Goal: Communication & Community: Answer question/provide support

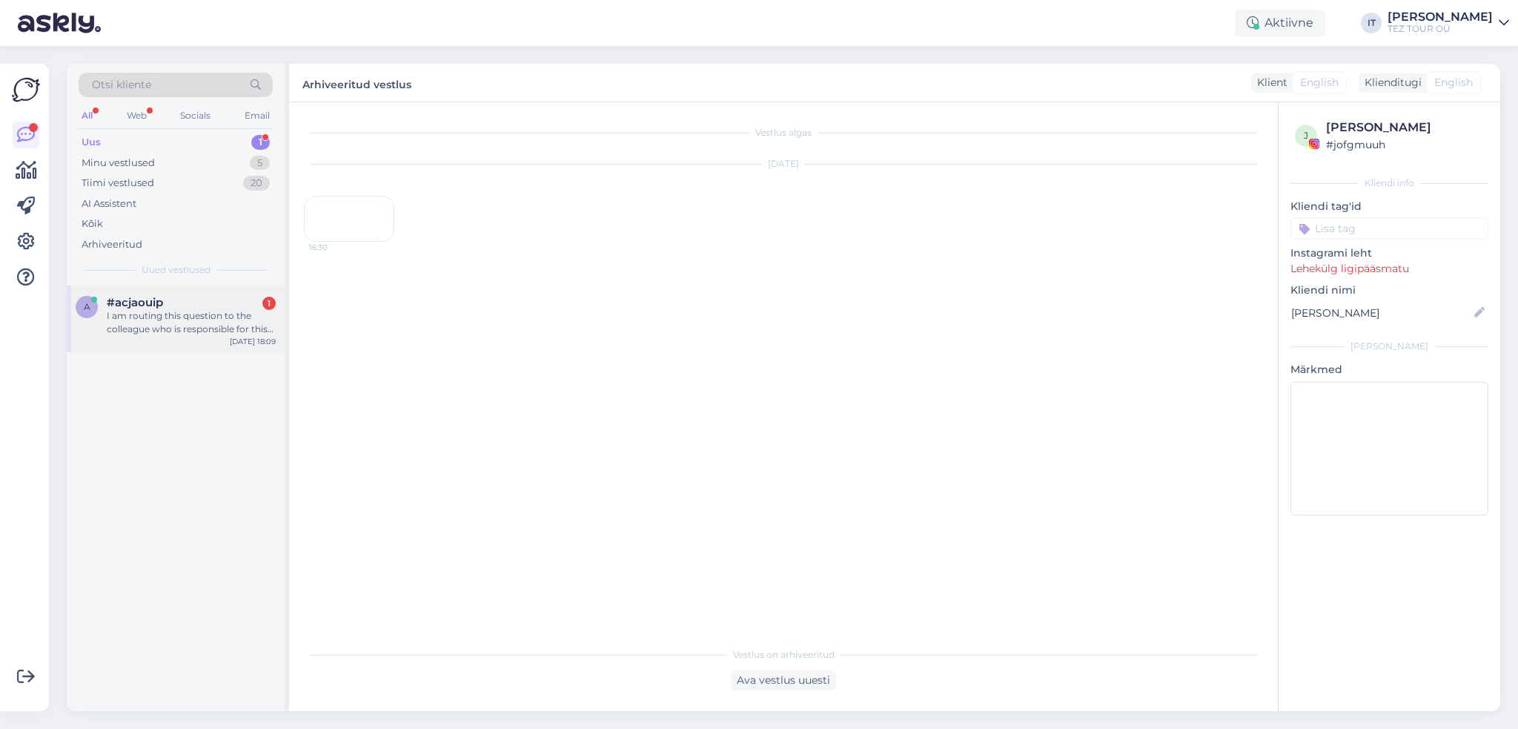
click at [254, 319] on div "I am routing this question to the colleague who is responsible for this topic. …" at bounding box center [191, 322] width 169 height 27
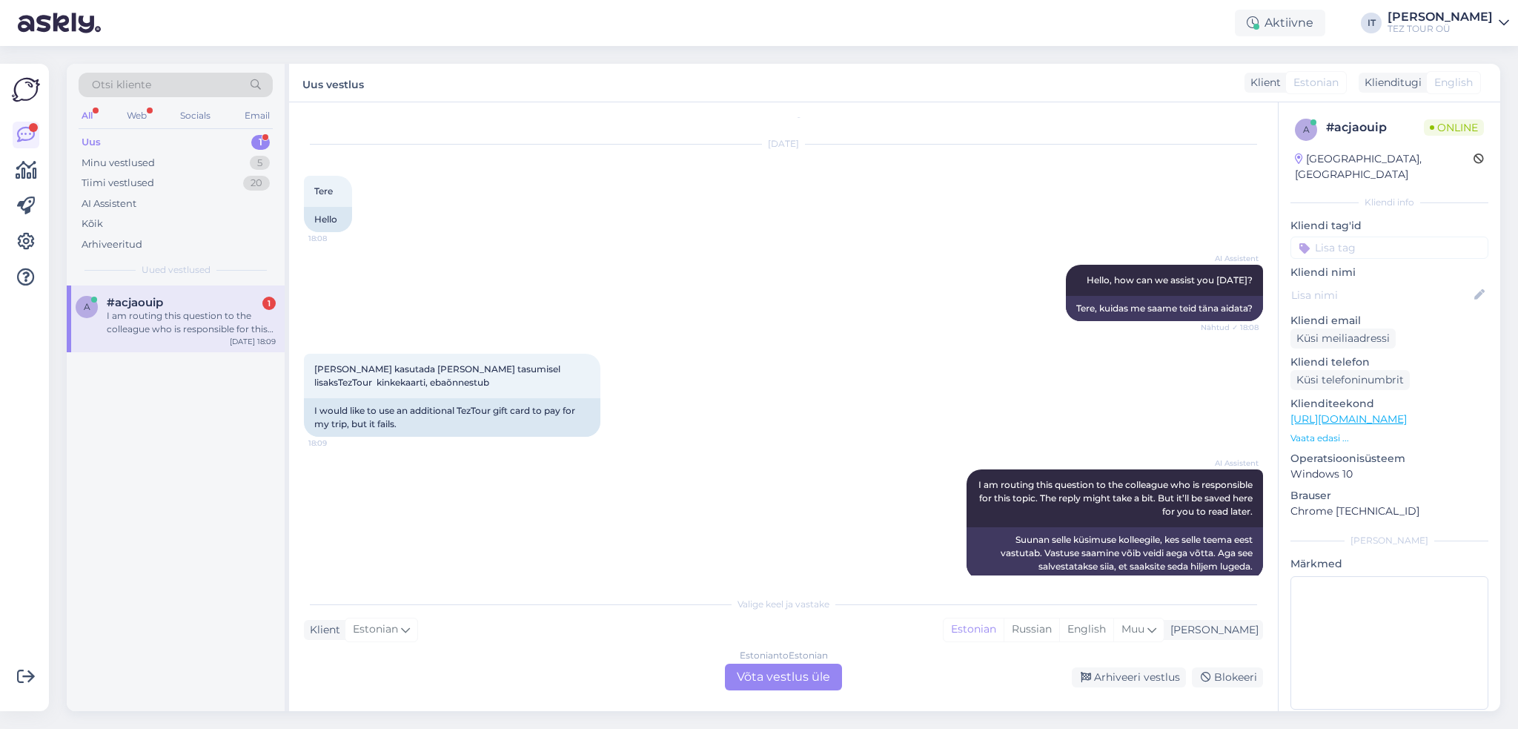
scroll to position [39, 0]
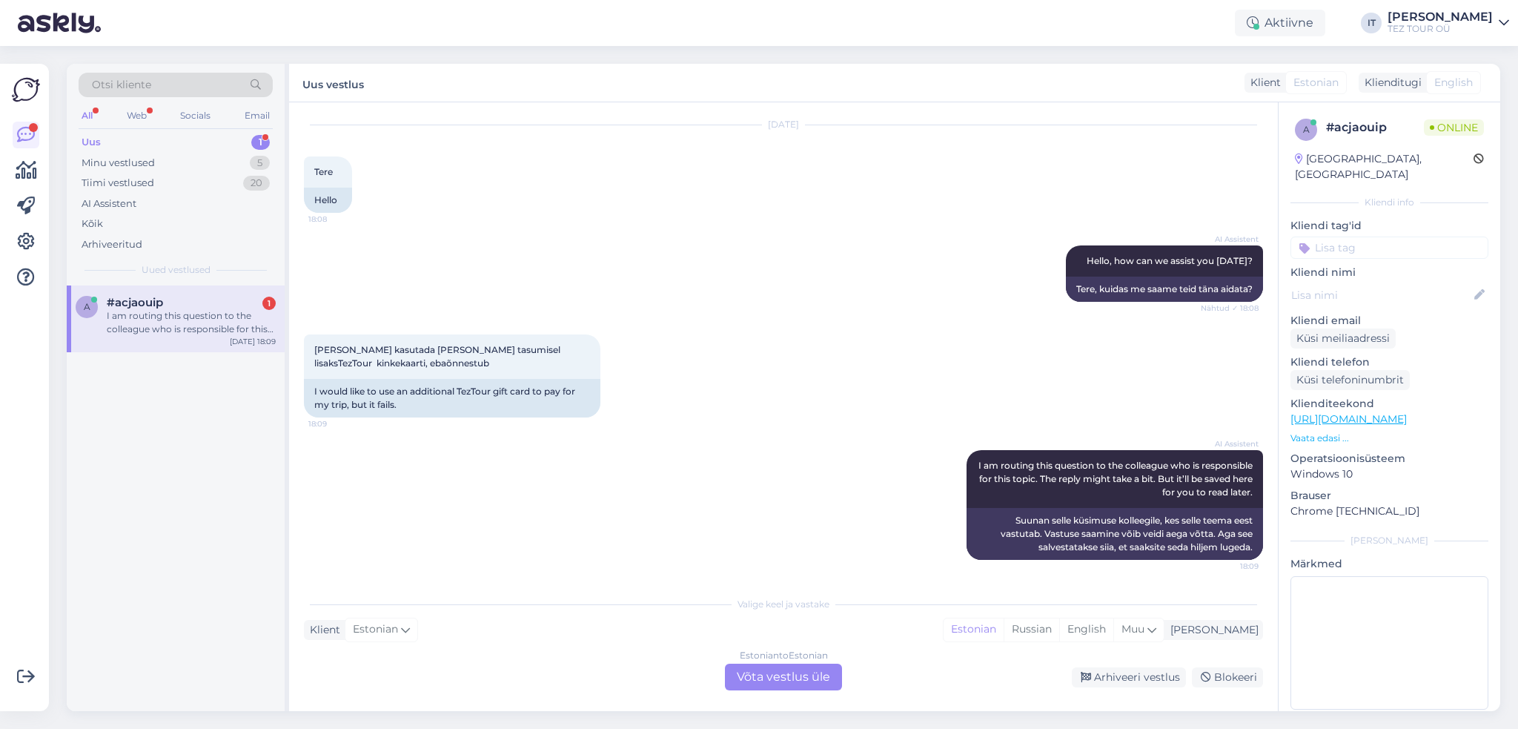
click at [769, 660] on div "Estonian to Estonian" at bounding box center [784, 655] width 88 height 13
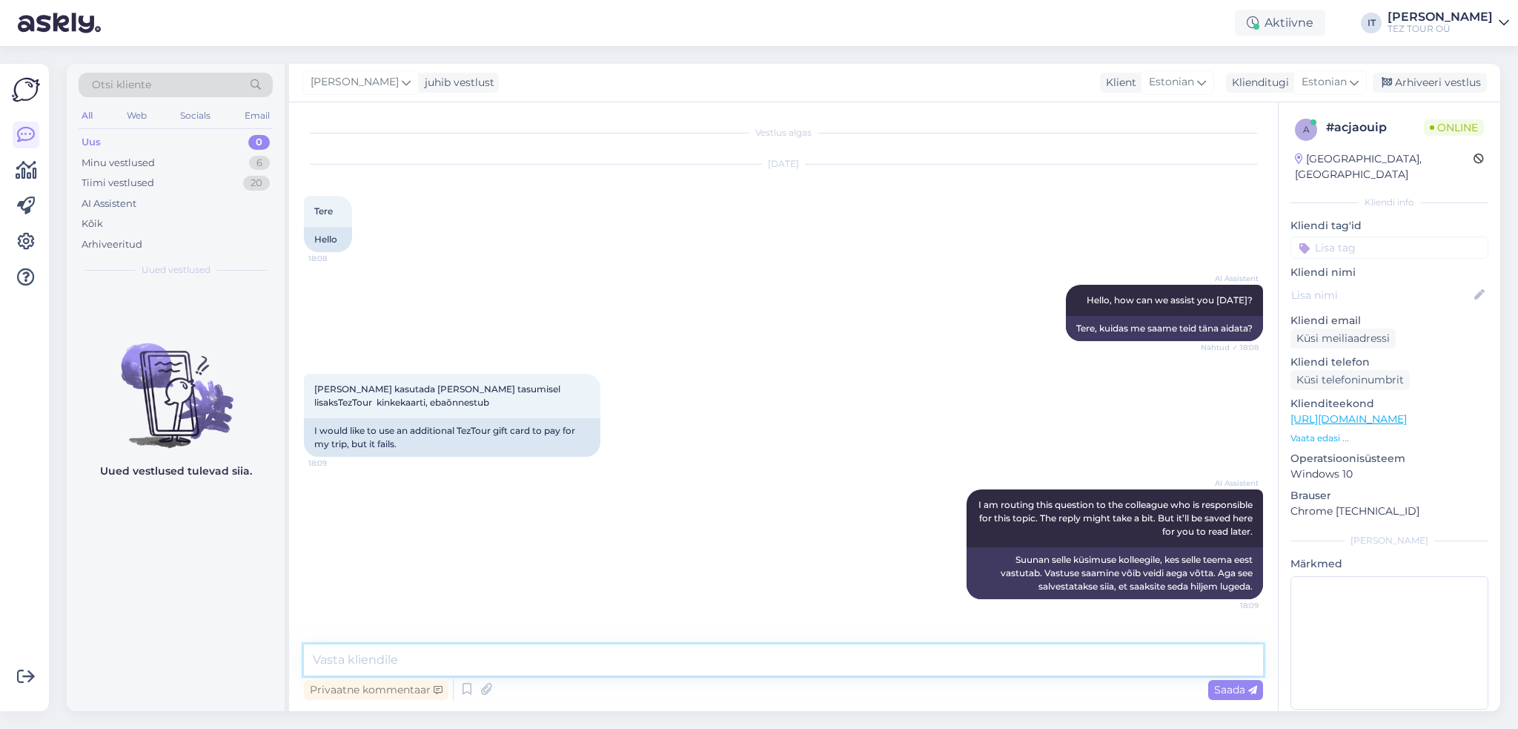
click at [675, 646] on textarea at bounding box center [783, 659] width 959 height 31
type textarea "t"
type textarea "Tere, kinkekaardi saab kasutada vaid reisikonsultandi kaudu broneerides."
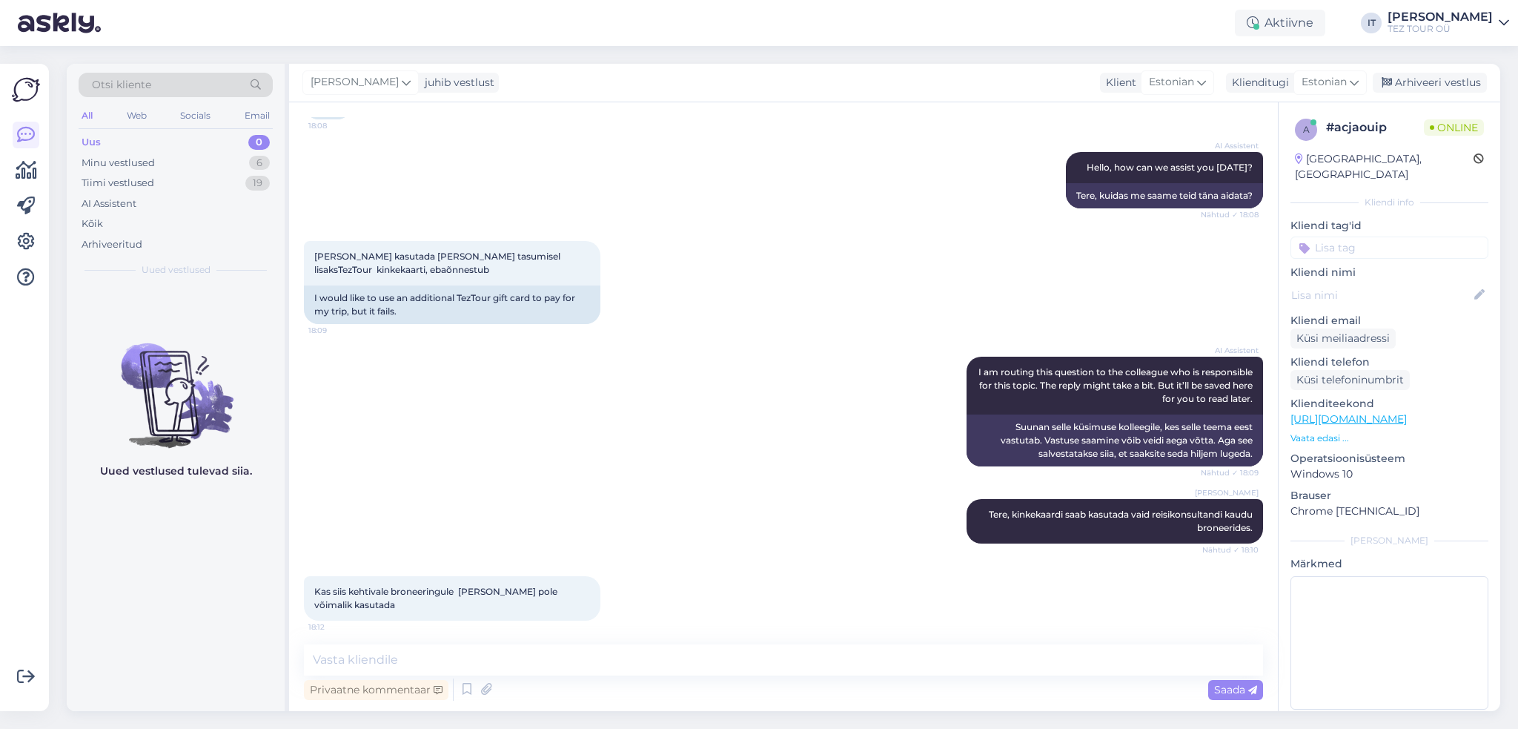
scroll to position [138, 0]
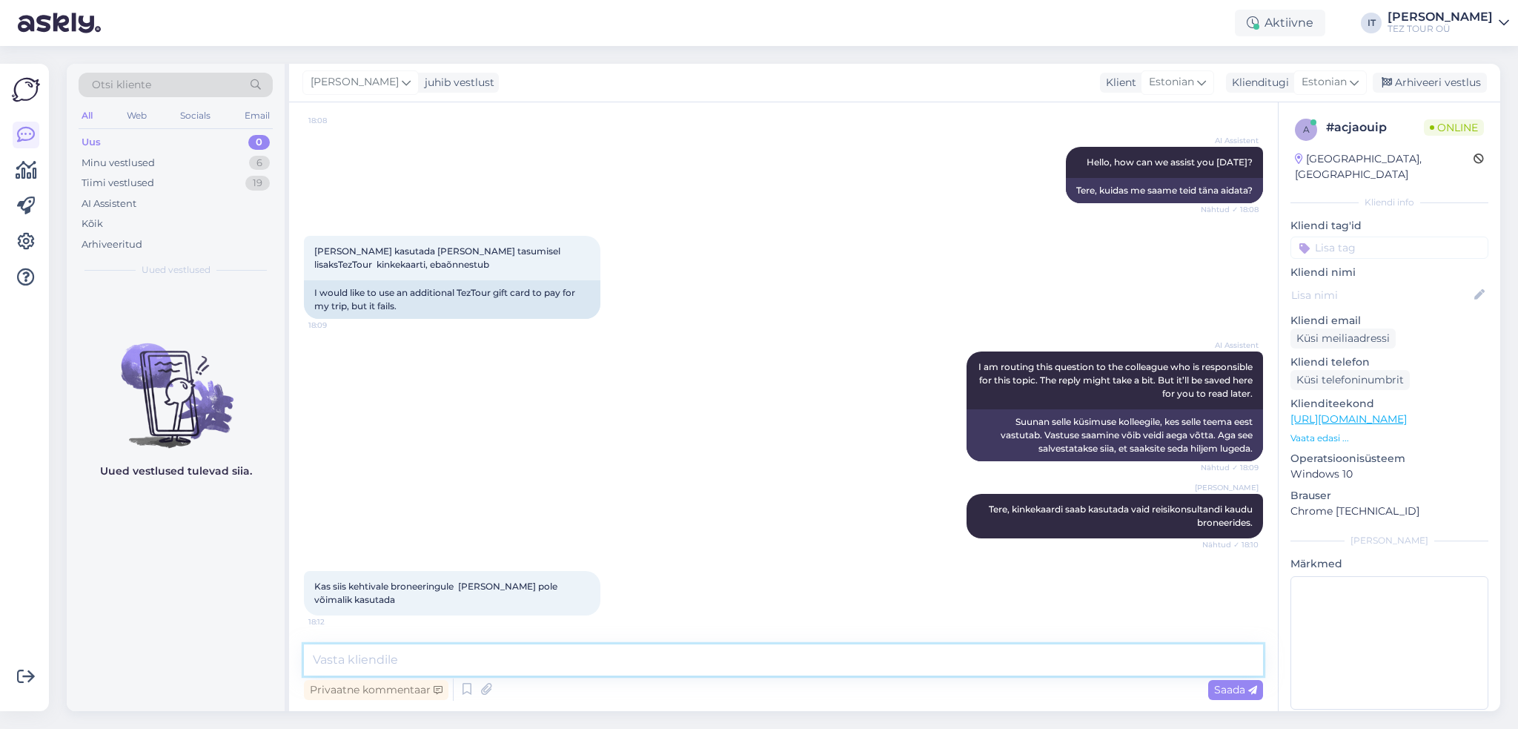
click at [674, 663] on textarea at bounding box center [783, 659] width 959 height 31
type textarea "m"
type textarea "Mis kinkekaart Teil on?"
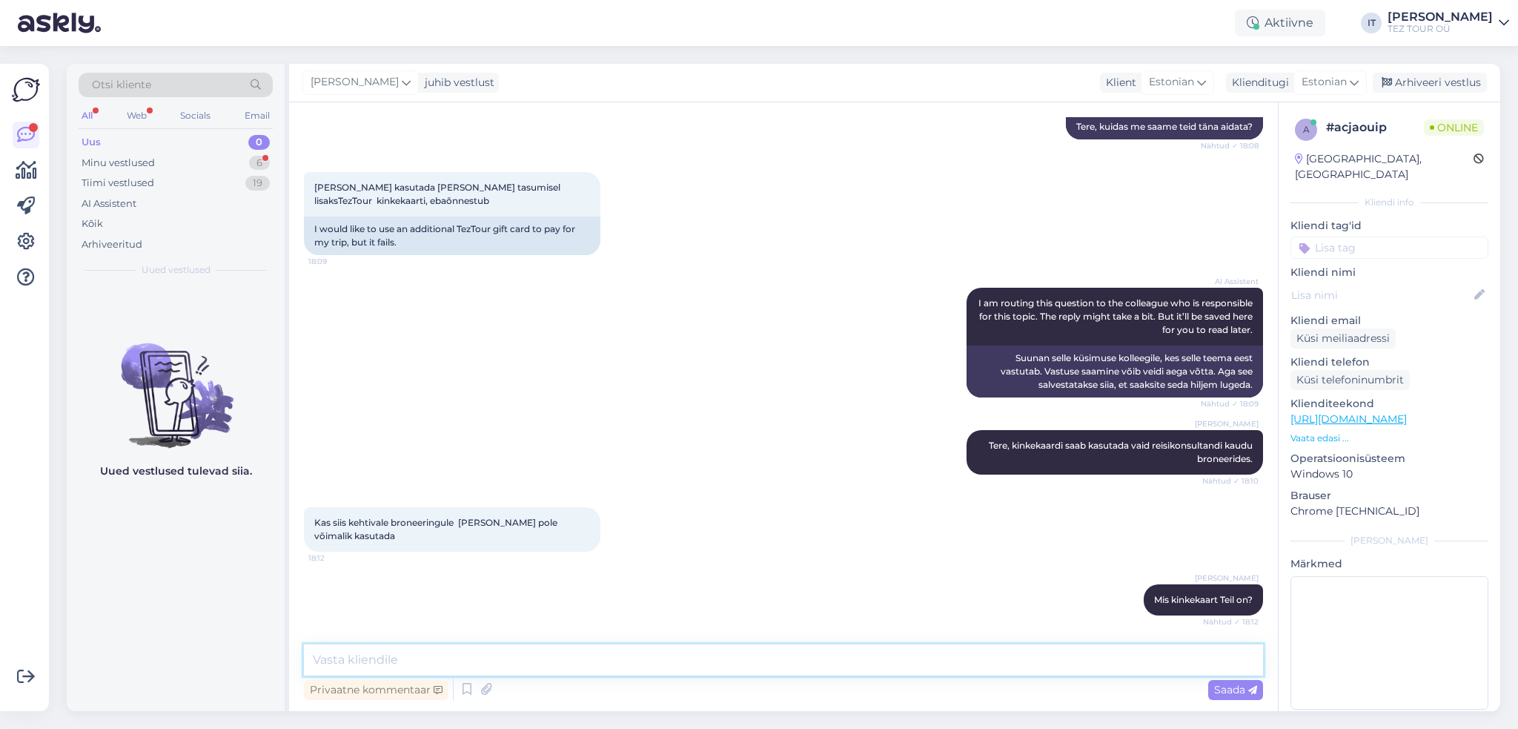
scroll to position [279, 0]
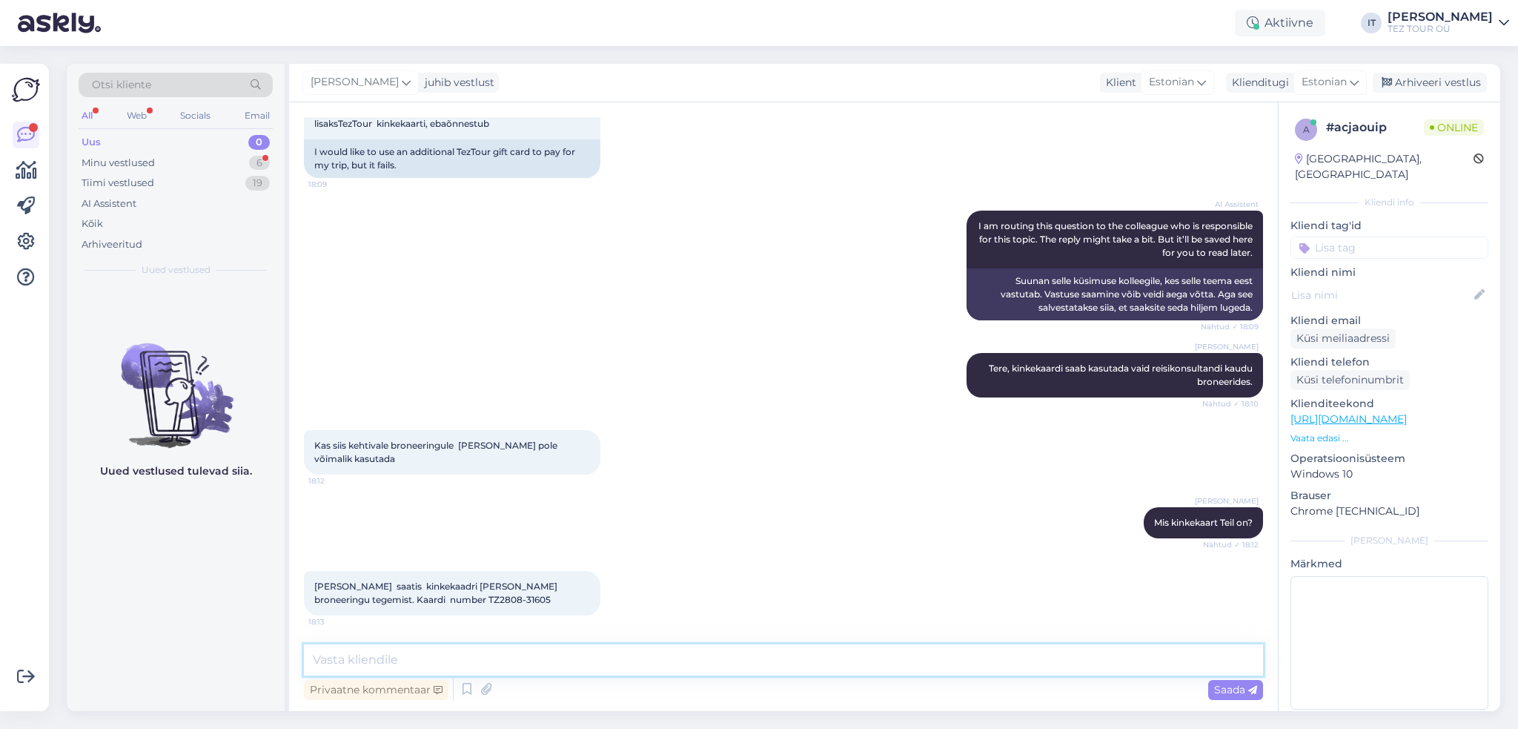
click at [614, 658] on textarea at bounding box center [783, 659] width 959 height 31
type textarea "M"
type textarea "Olete broneeringu vormistanud läbi online?"
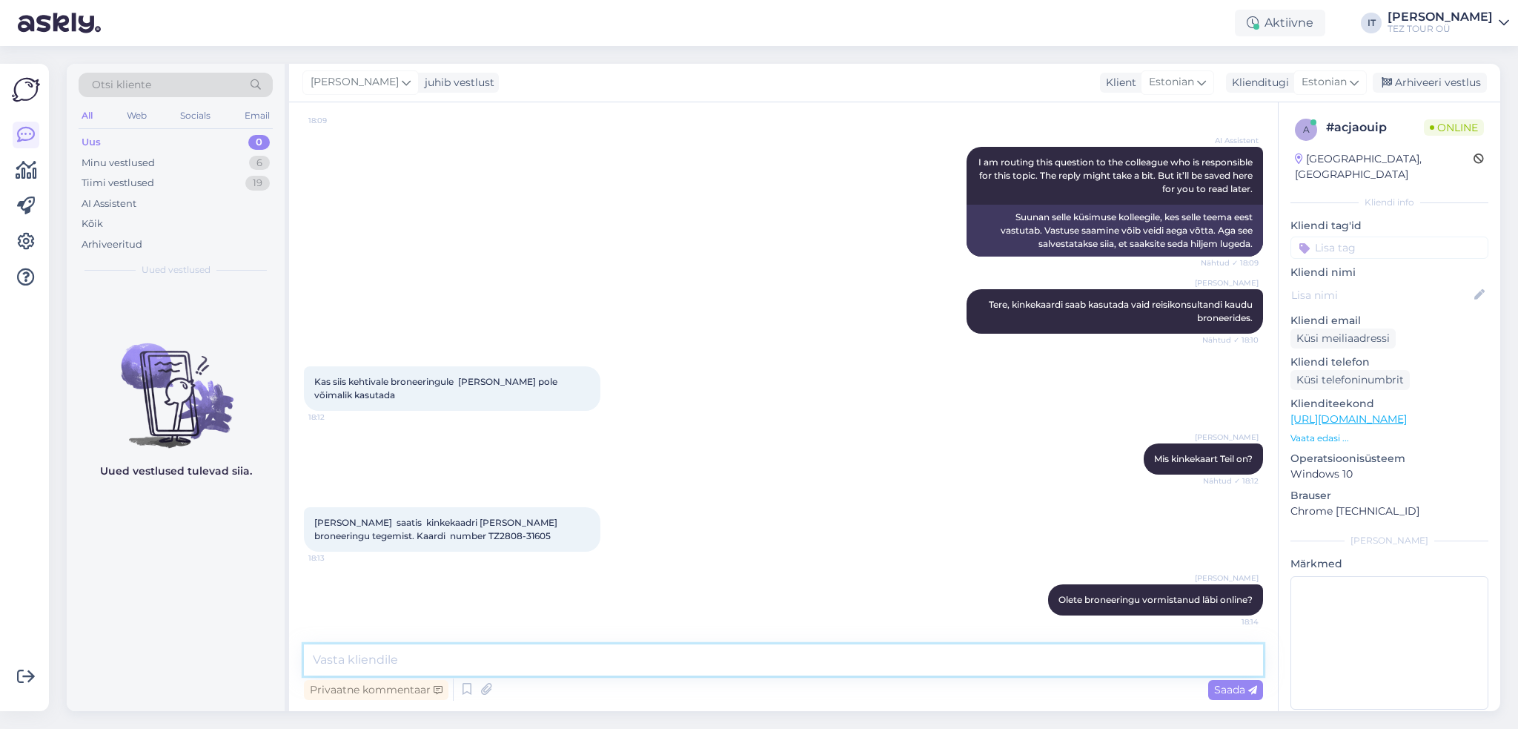
click at [611, 656] on textarea at bounding box center [783, 659] width 959 height 31
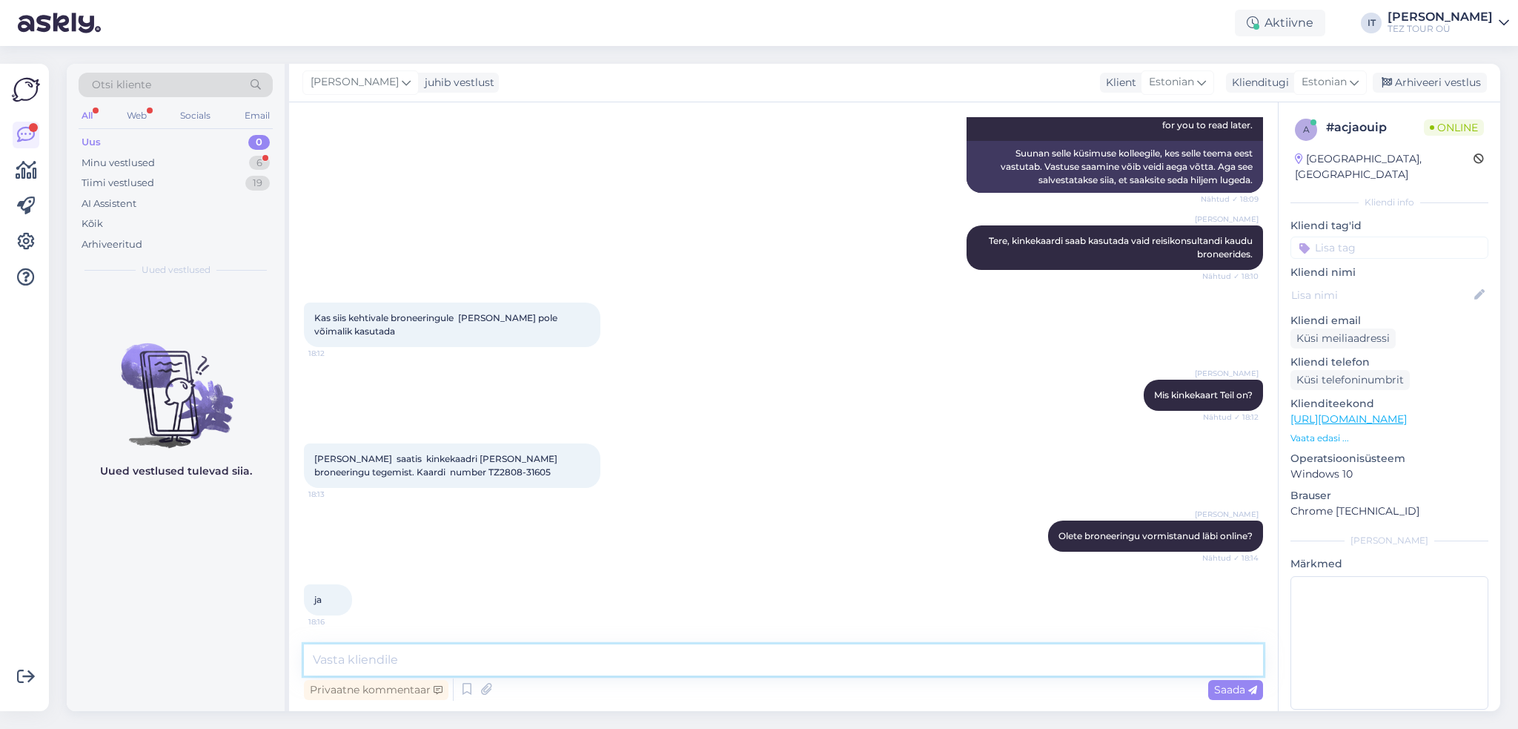
click at [518, 663] on textarea at bounding box center [783, 659] width 959 height 31
type textarea "E"
type textarea "Palun võtke ühendust meie online konsultandiga aadressil - [EMAIL_ADDRESS][DOMA…"
